Goal: Task Accomplishment & Management: Manage account settings

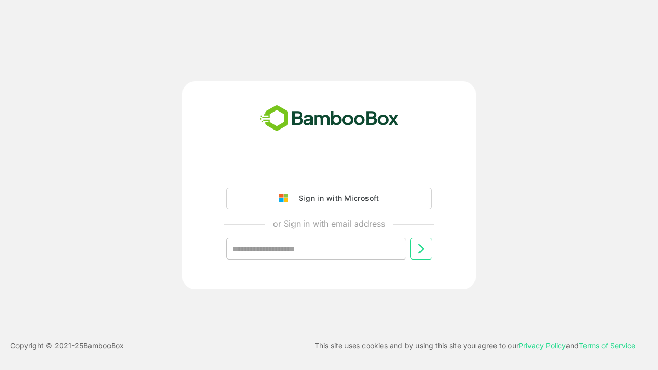
type input "**********"
click at [421, 249] on icon at bounding box center [421, 249] width 12 height 12
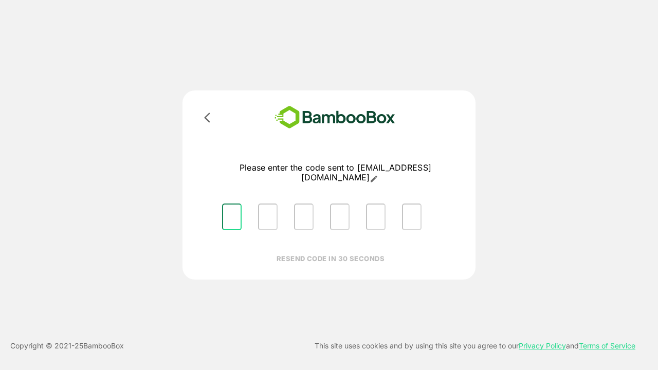
type input "*"
